Goal: Check status: Check status

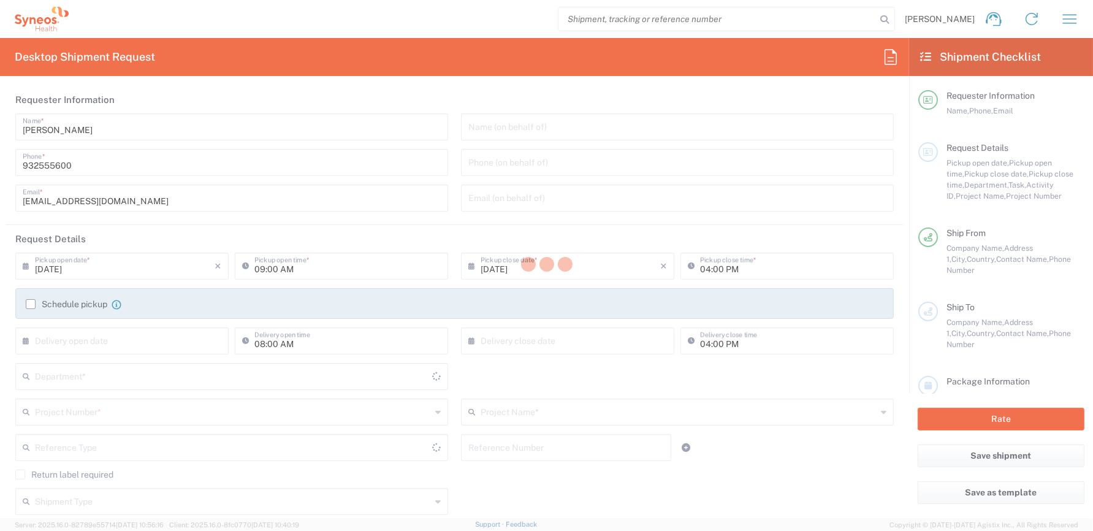
type input "Catalunya"
type input "8350"
type input "Syneos Health Clinical Spain"
type input "Spain"
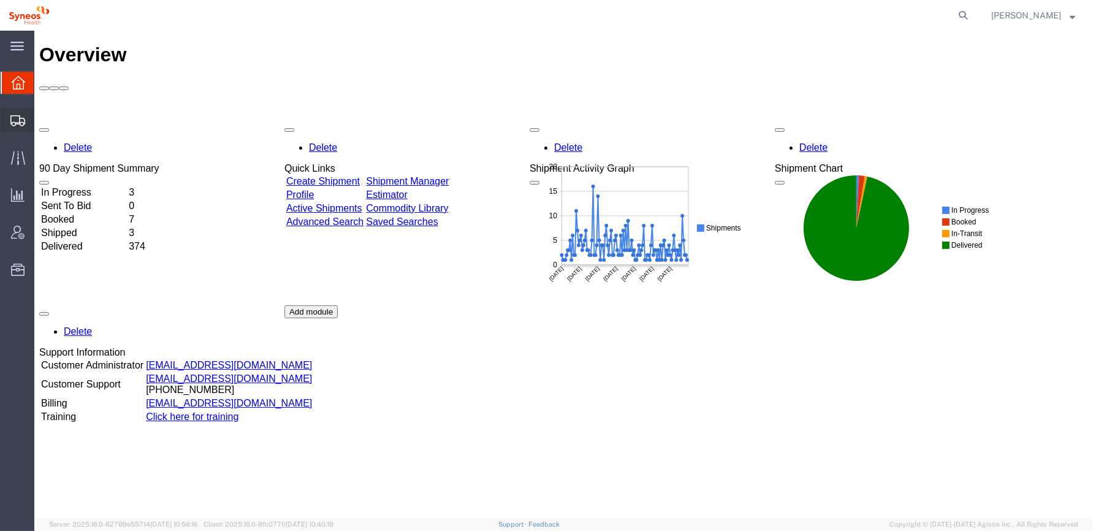
click at [14, 118] on icon at bounding box center [17, 120] width 15 height 11
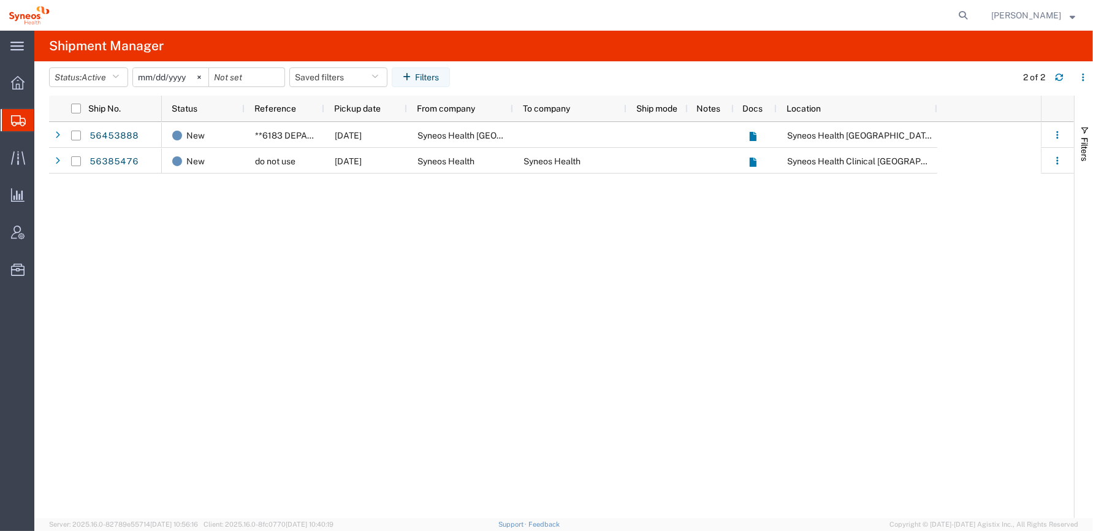
click at [490, 246] on div "New **6183 DEPARTMENTAL EXPENSE [DATE] Syneos Health [GEOGRAPHIC_DATA], Unipes …" at bounding box center [601, 320] width 879 height 396
click at [18, 156] on icon at bounding box center [18, 158] width 14 height 14
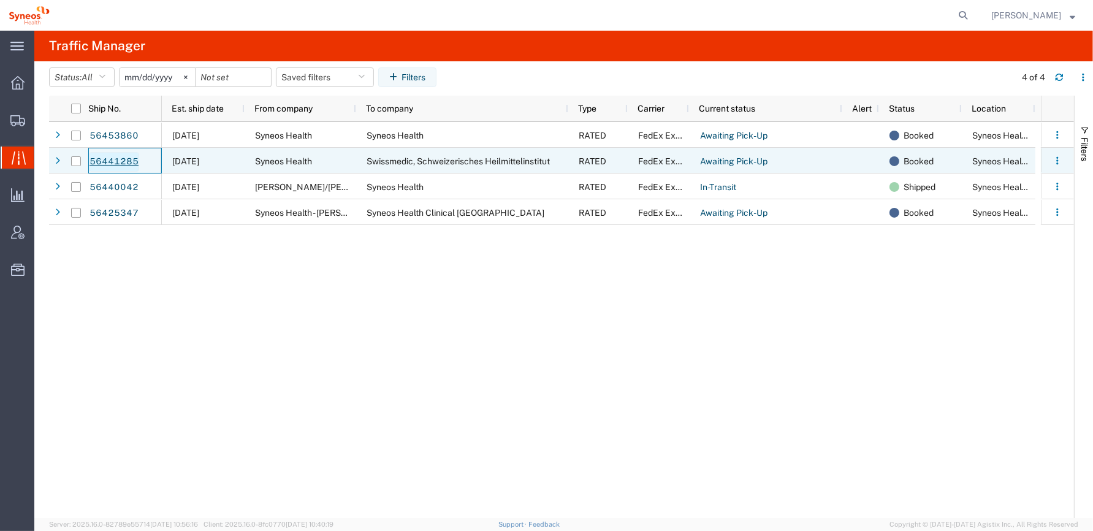
click at [117, 163] on link "56441285" at bounding box center [114, 162] width 50 height 20
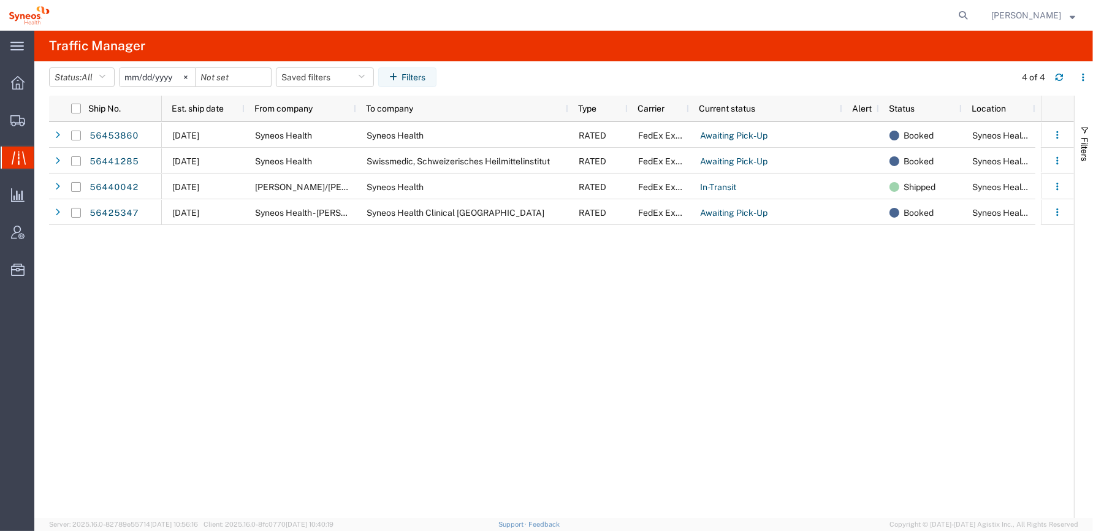
click at [174, 335] on div "[DATE] Syneos Health Syneos Health RATED FedEx Express Awaiting Pick-Up Booked …" at bounding box center [601, 320] width 879 height 396
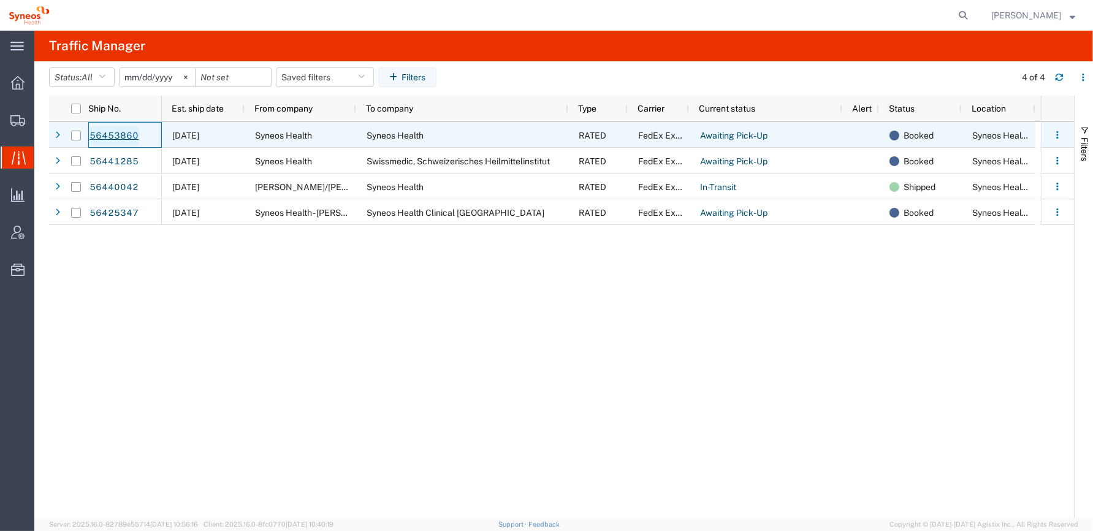
click at [103, 134] on link "56453860" at bounding box center [114, 136] width 50 height 20
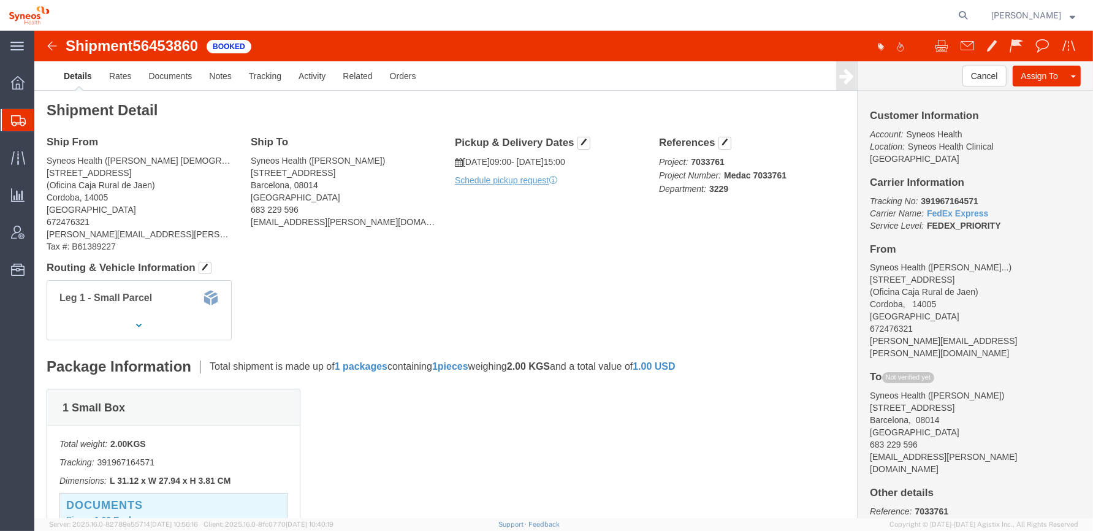
click img
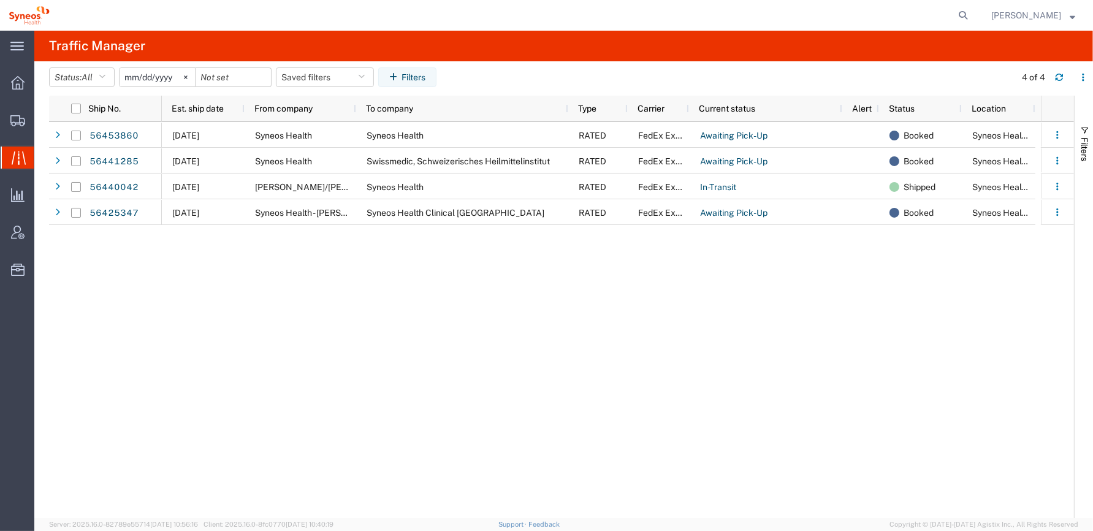
click at [568, 342] on div "[DATE] Syneos Health Syneos Health RATED FedEx Express Awaiting Pick-Up Booked …" at bounding box center [601, 320] width 879 height 396
drag, startPoint x: 212, startPoint y: 289, endPoint x: 182, endPoint y: 244, distance: 53.6
click at [212, 288] on div "[DATE] Syneos Health Syneos Health RATED FedEx Express Awaiting Pick-Up Booked …" at bounding box center [601, 320] width 879 height 396
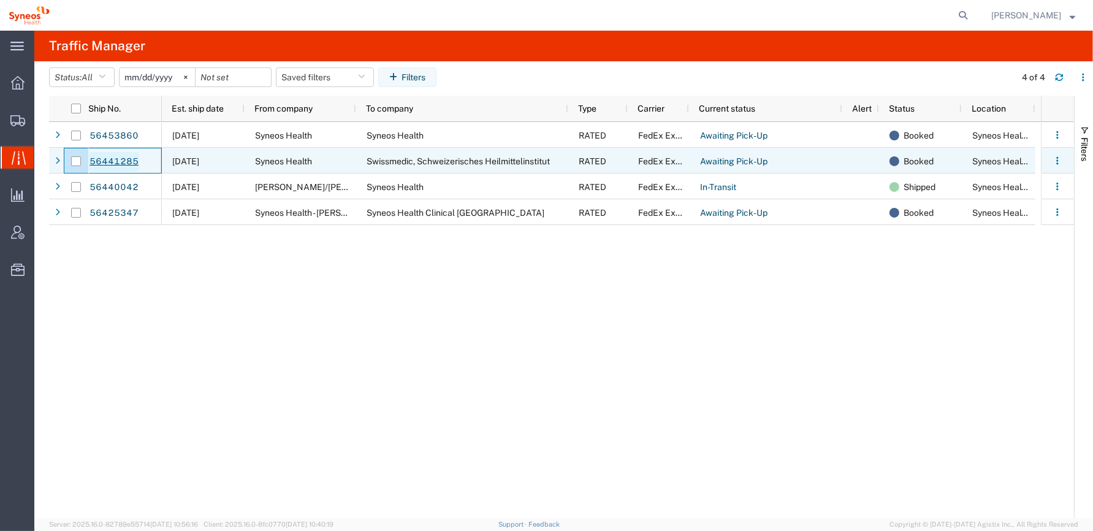
drag, startPoint x: 146, startPoint y: 162, endPoint x: 123, endPoint y: 163, distance: 23.3
click at [90, 161] on div "56441285" at bounding box center [125, 161] width 74 height 26
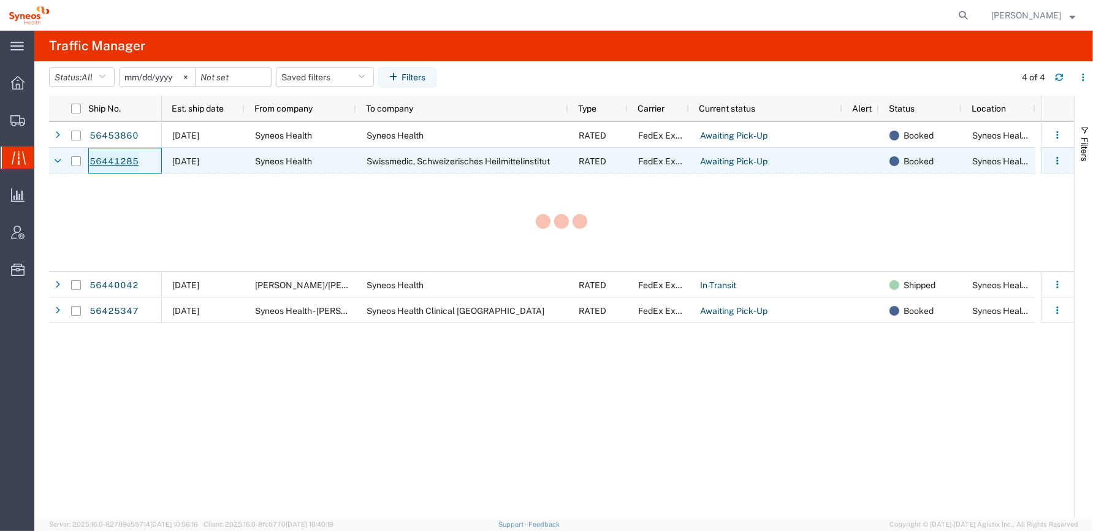
click at [123, 160] on link "56441285" at bounding box center [114, 162] width 50 height 20
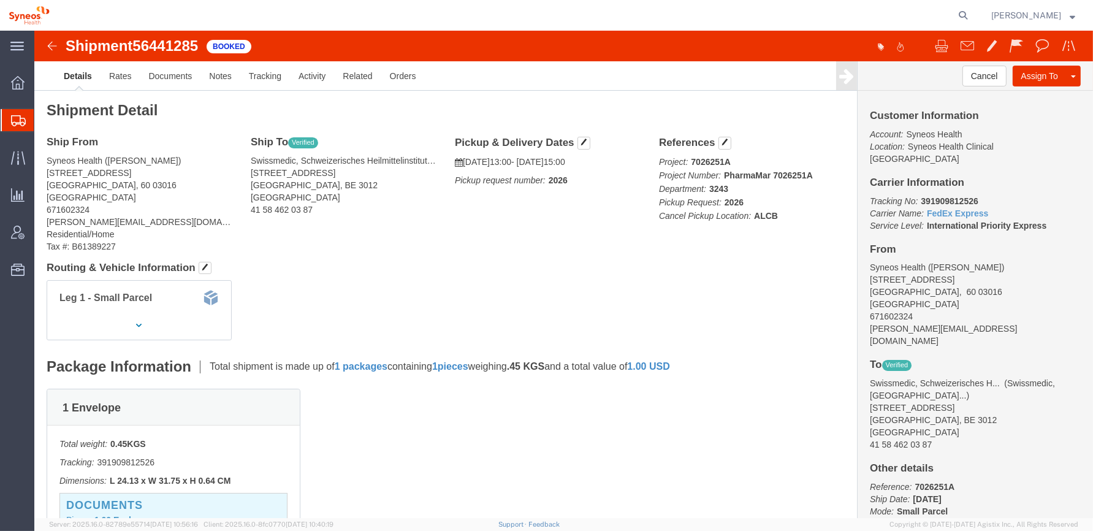
click span "56441285"
copy span "56441285"
click div "Ship From Syneos Health ([PERSON_NAME]) [STREET_ADDRESS] 671602324 [PERSON_NAME…"
